Goal: Book appointment/travel/reservation

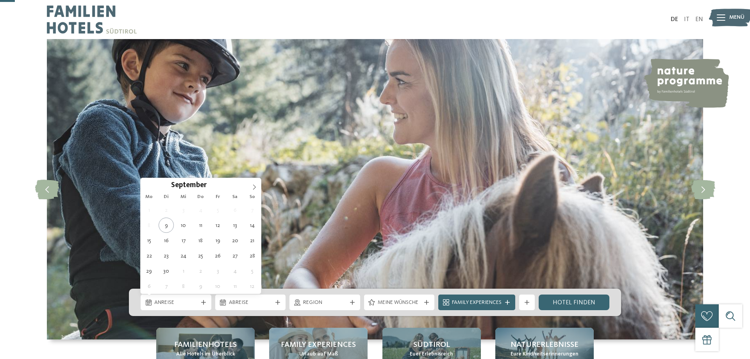
scroll to position [66, 0]
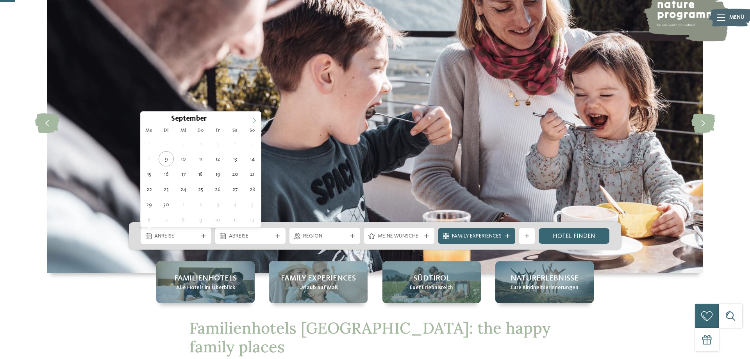
click at [257, 120] on img at bounding box center [375, 123] width 656 height 300
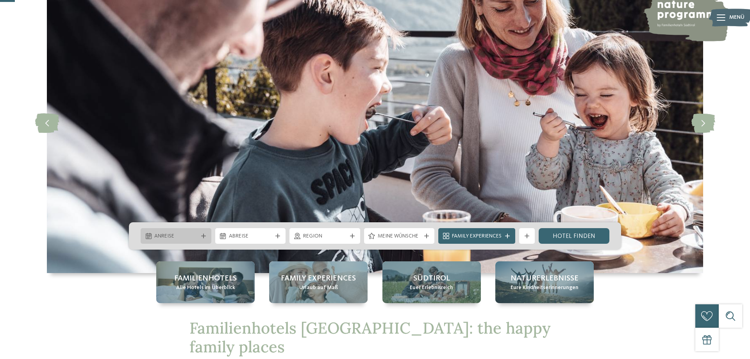
click at [175, 232] on div "Anreise" at bounding box center [176, 236] width 71 height 16
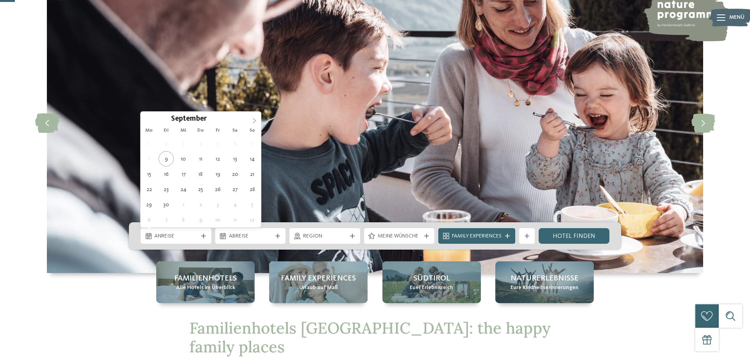
click at [258, 119] on img at bounding box center [375, 123] width 656 height 300
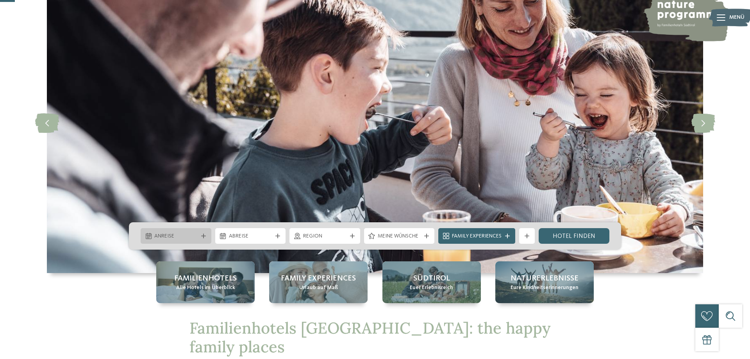
click at [194, 237] on span "Anreise" at bounding box center [175, 236] width 43 height 8
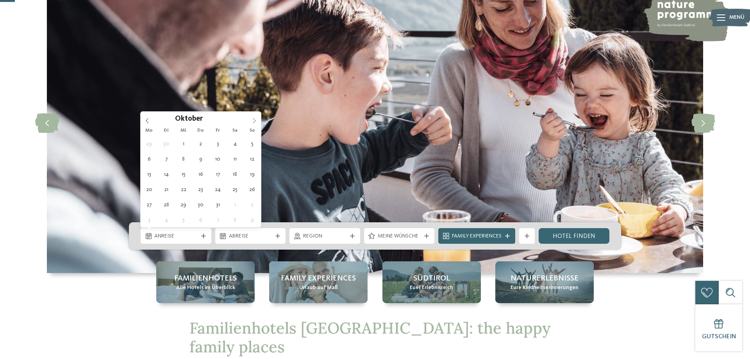
click at [250, 120] on span at bounding box center [254, 118] width 13 height 13
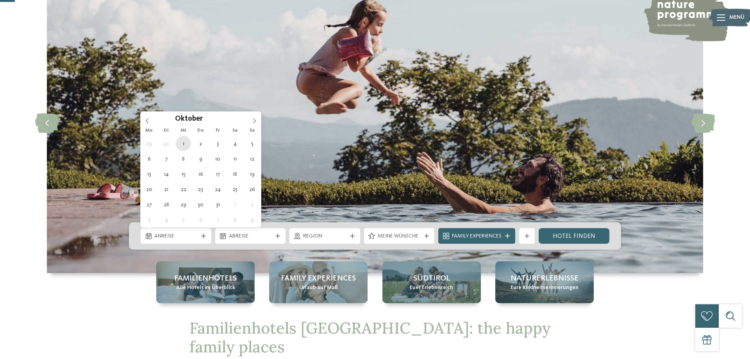
type div "[DATE]"
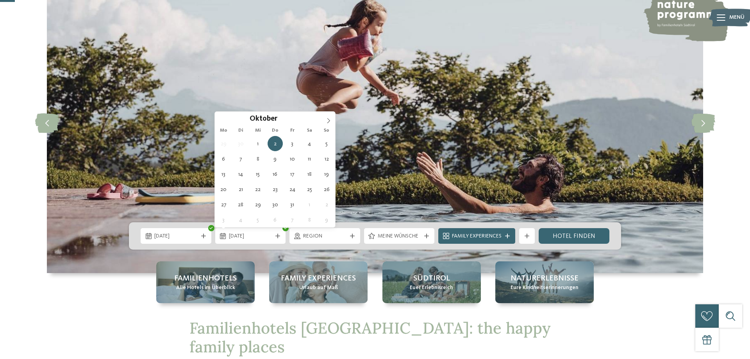
type div "[DATE]"
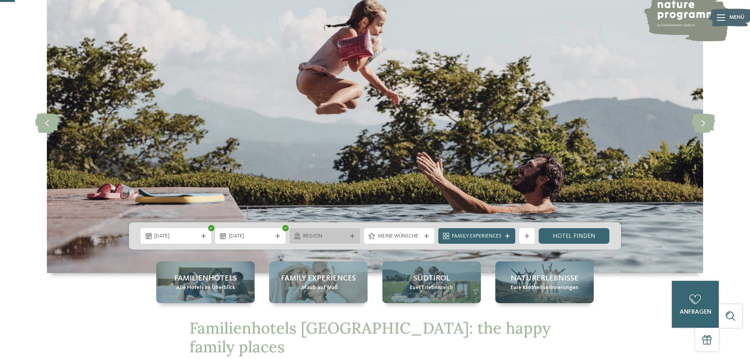
click at [319, 236] on span "Region" at bounding box center [324, 236] width 43 height 8
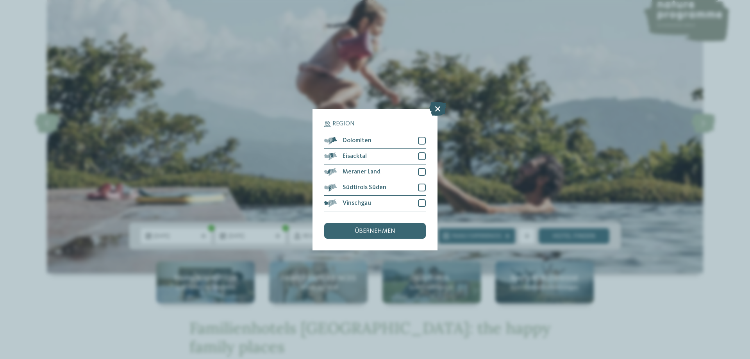
click at [435, 110] on icon at bounding box center [437, 109] width 17 height 14
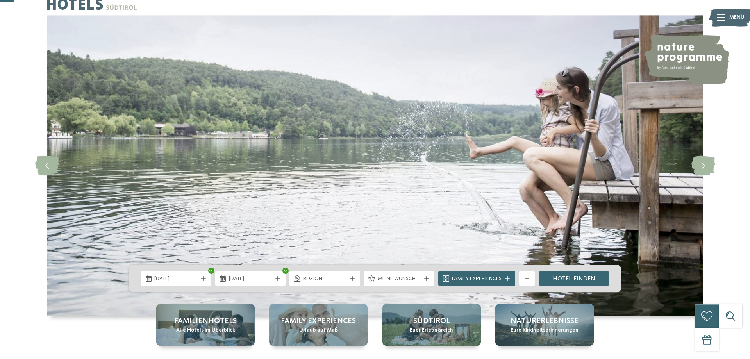
scroll to position [0, 0]
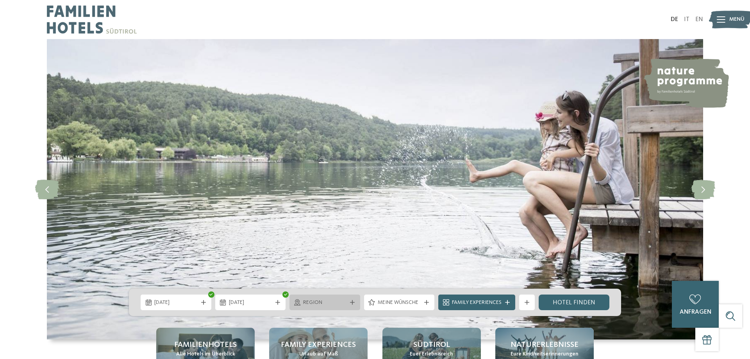
click at [320, 299] on span "Region" at bounding box center [324, 303] width 43 height 8
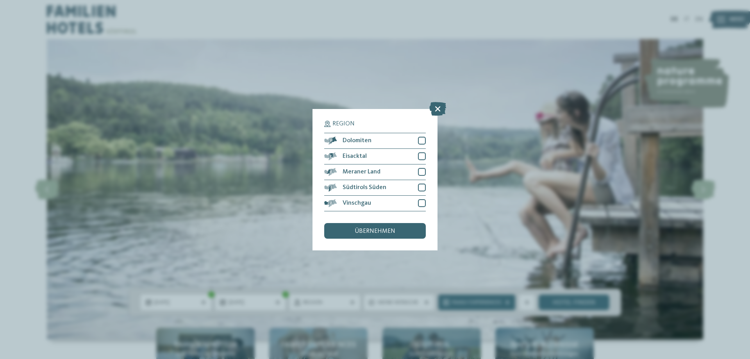
click at [319, 299] on div "Region Dolomiten" at bounding box center [375, 179] width 750 height 359
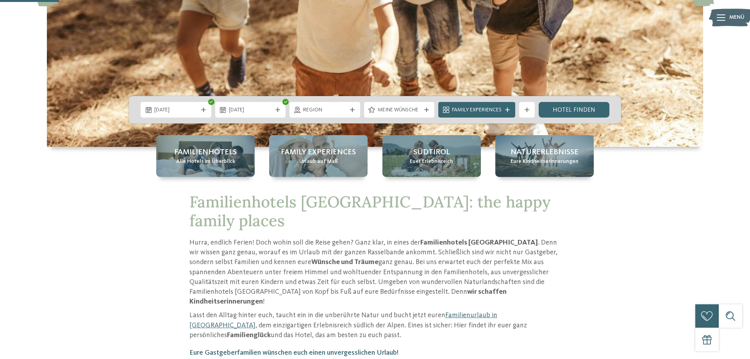
scroll to position [266, 0]
